Goal: Navigation & Orientation: Go to known website

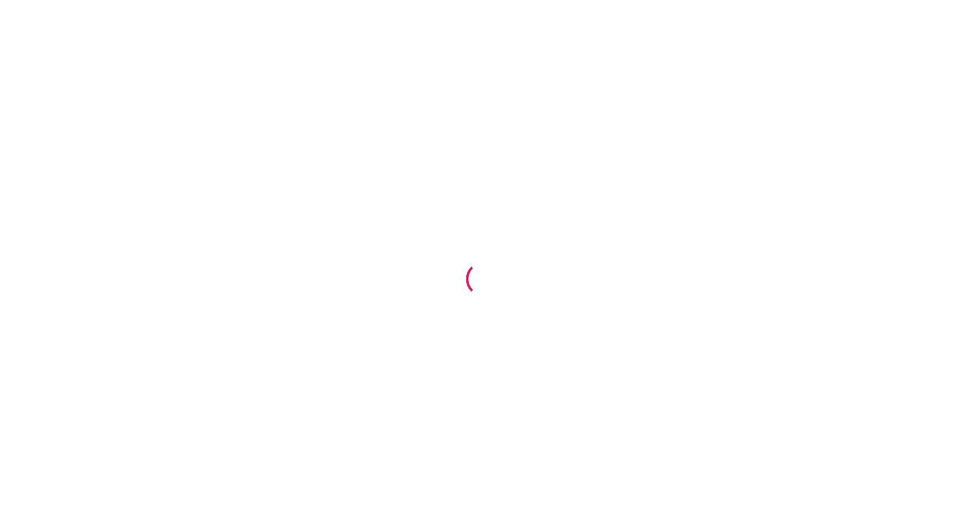
click at [169, 255] on div at bounding box center [489, 259] width 978 height 519
click at [437, 73] on div at bounding box center [489, 259] width 978 height 519
